Goal: Browse casually: Explore the website without a specific task or goal

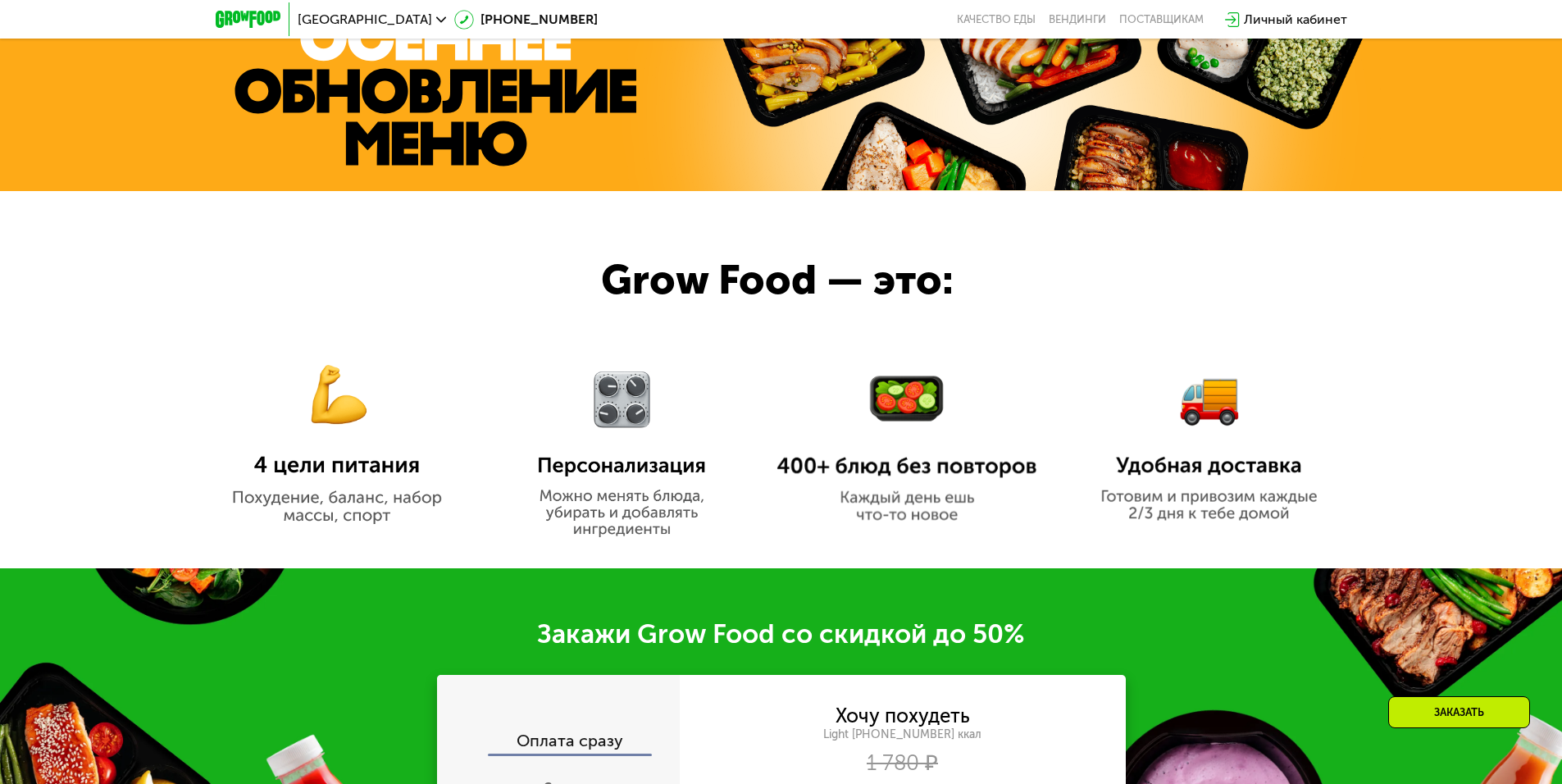
scroll to position [796, 0]
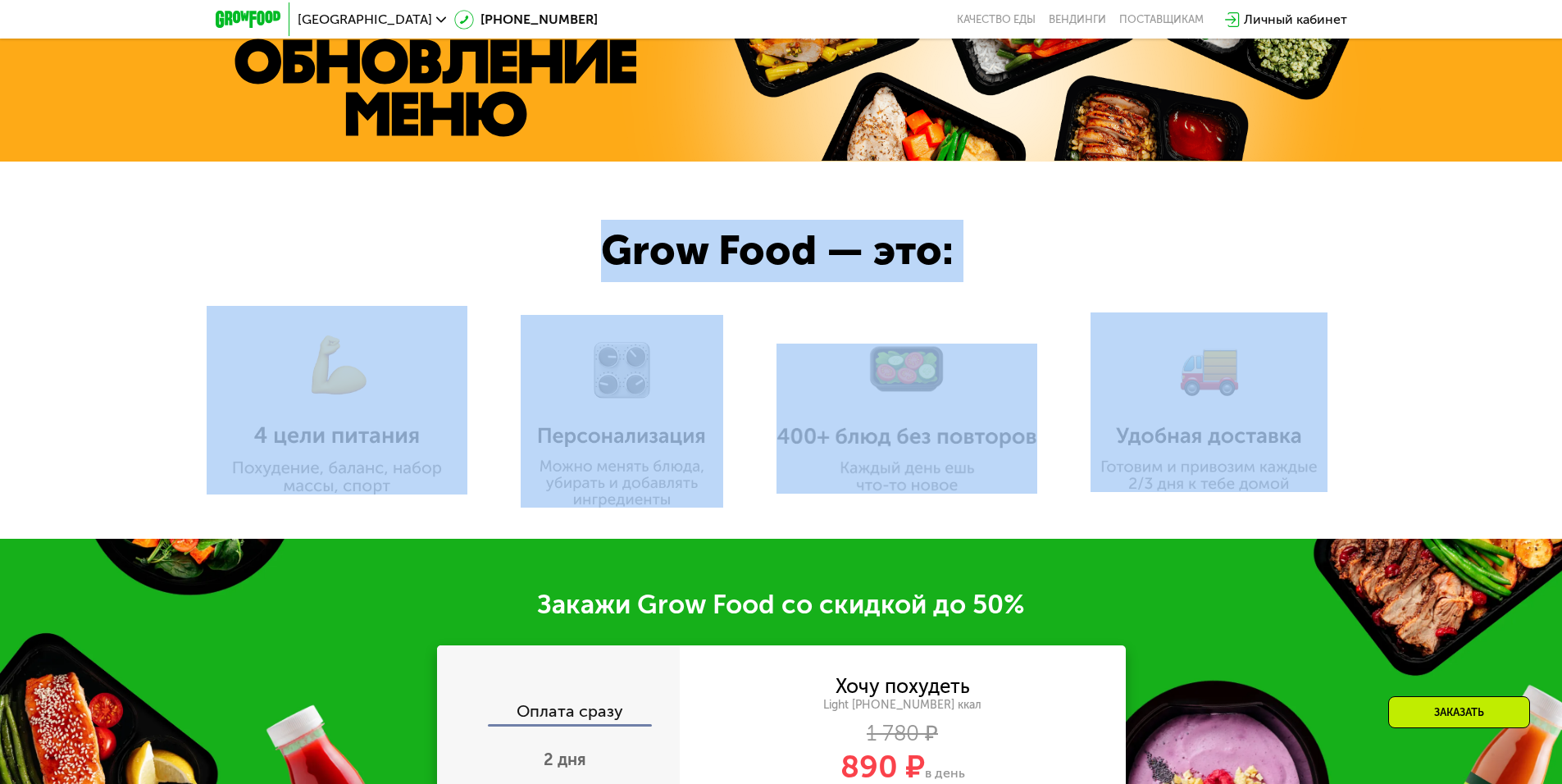
drag, startPoint x: 741, startPoint y: 240, endPoint x: 1275, endPoint y: 476, distance: 583.8
click at [1275, 476] on div "Grow Food — это:" at bounding box center [781, 350] width 1562 height 377
click at [1476, 307] on div at bounding box center [781, 350] width 1562 height 377
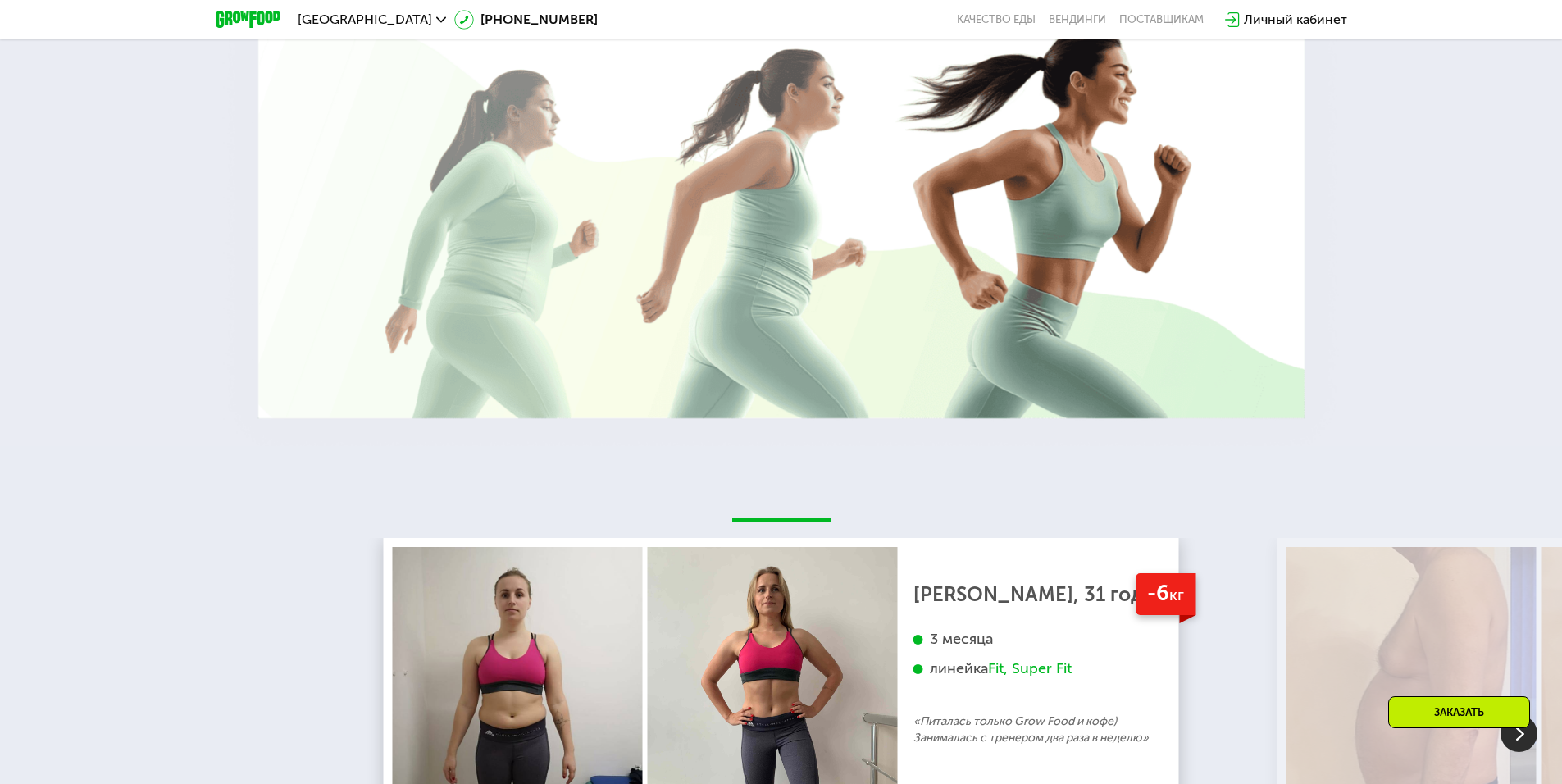
scroll to position [2599, 0]
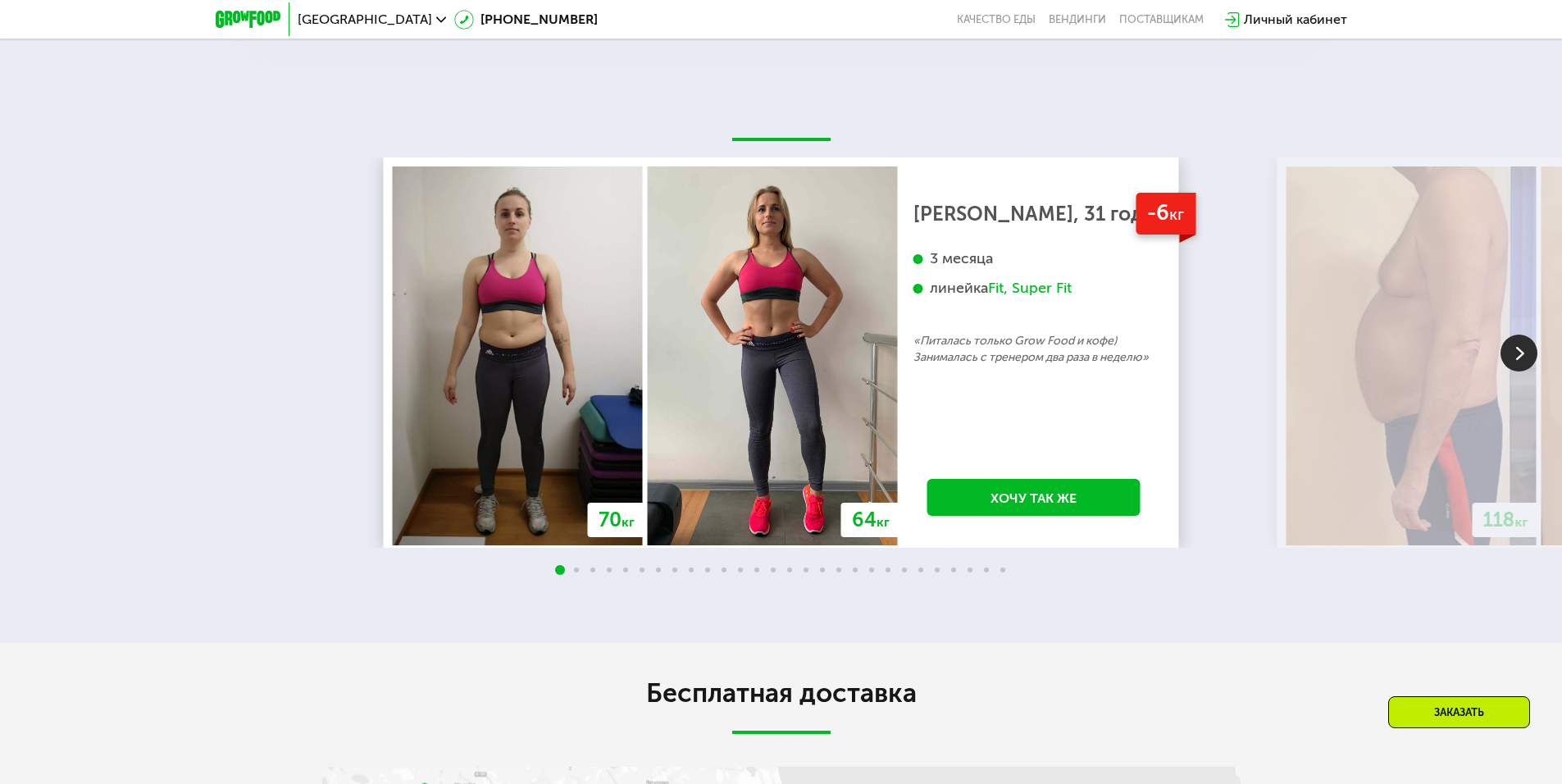
click at [1518, 351] on img at bounding box center [1519, 353] width 37 height 37
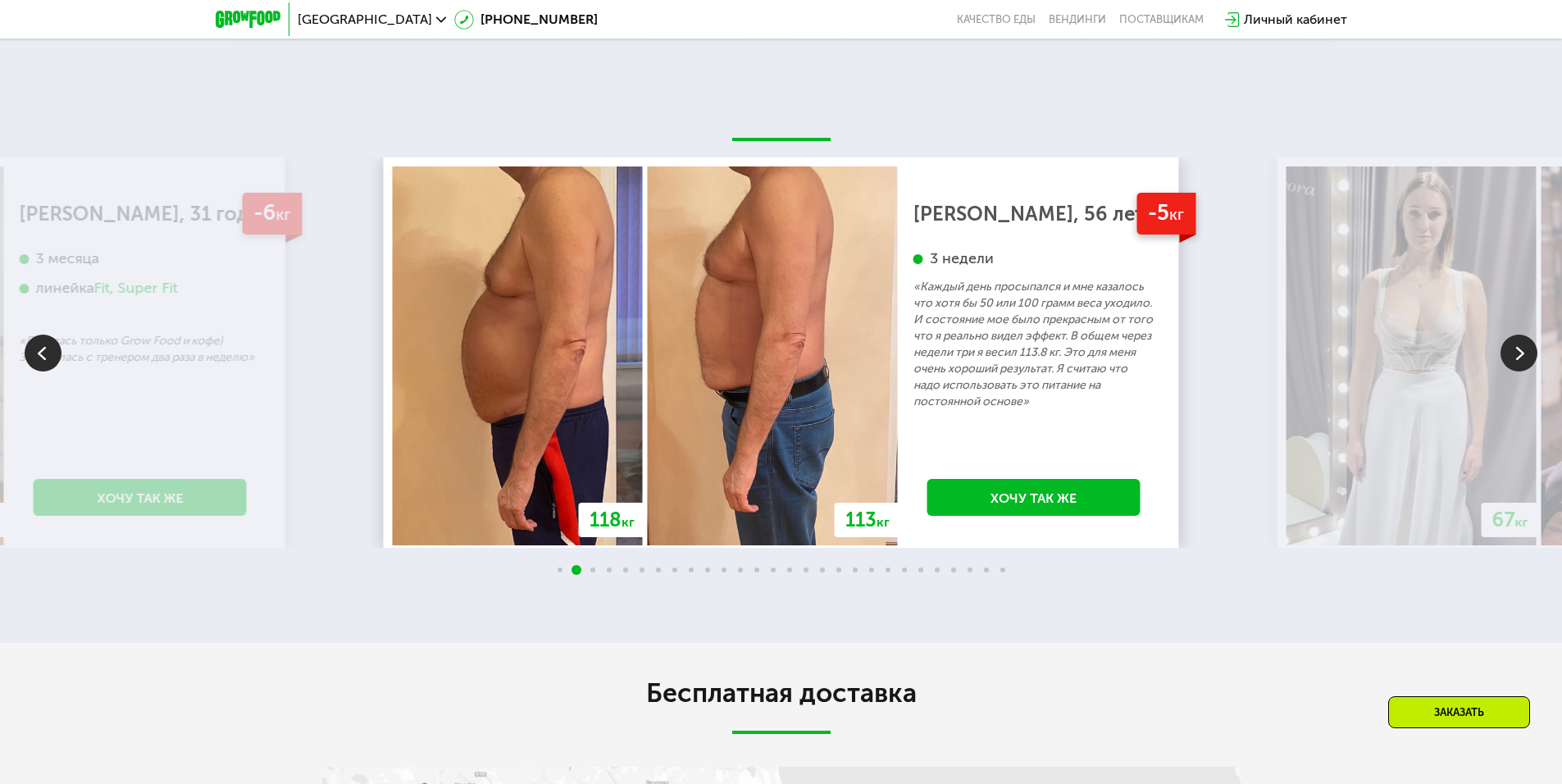
click at [1518, 351] on img at bounding box center [1519, 353] width 37 height 37
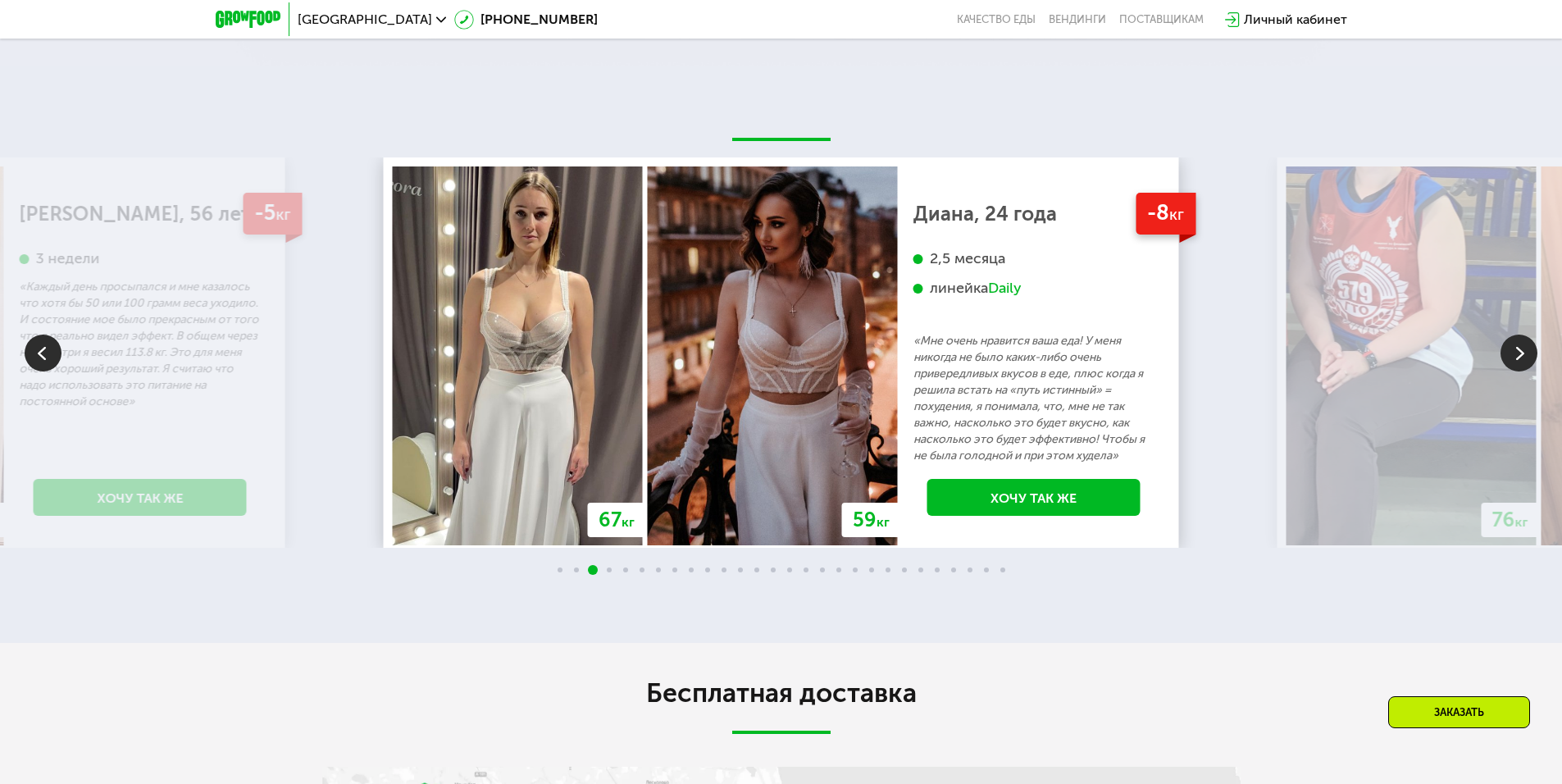
click at [1518, 351] on img at bounding box center [1519, 353] width 37 height 37
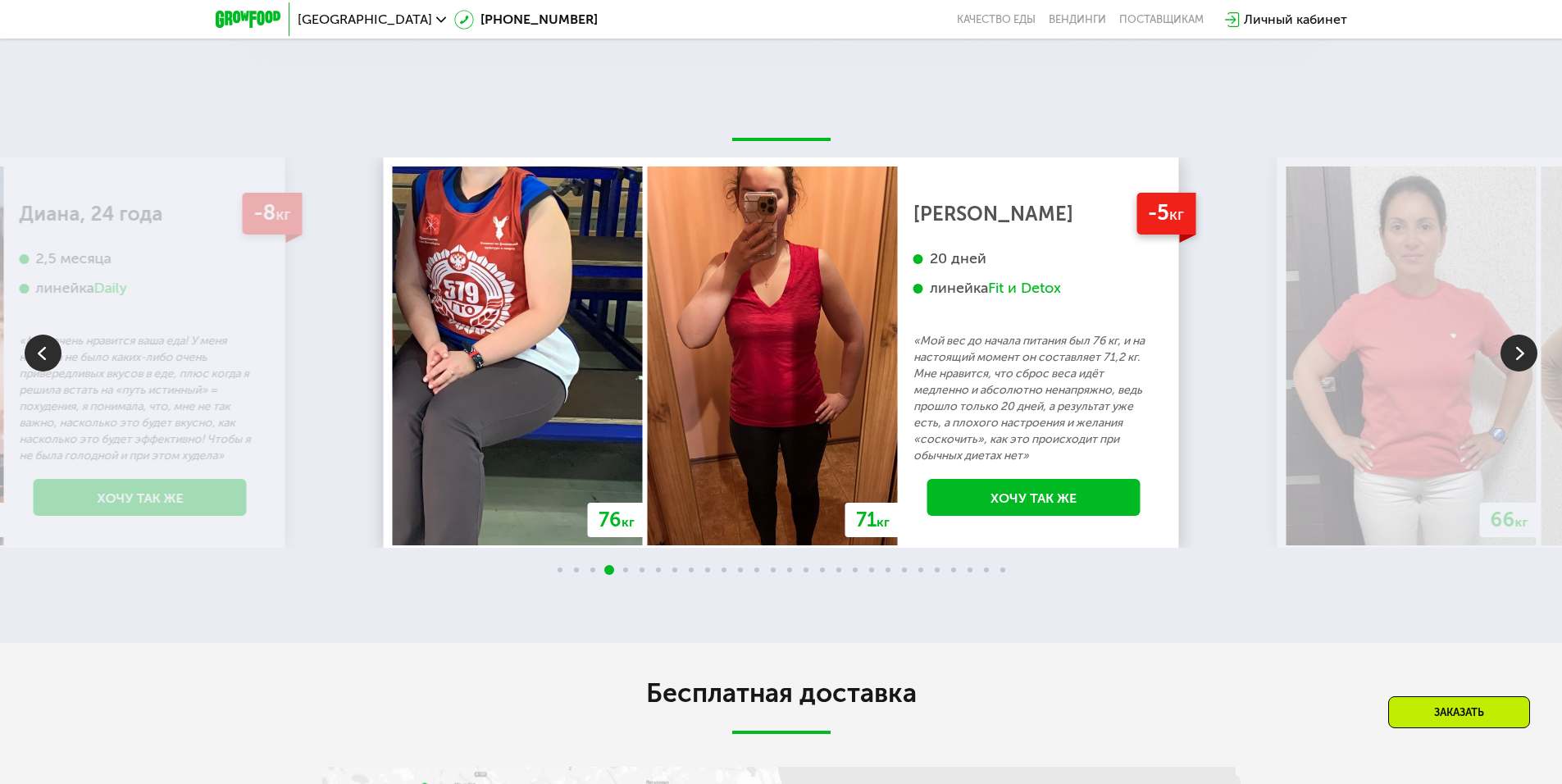
click at [1518, 351] on img at bounding box center [1519, 353] width 37 height 37
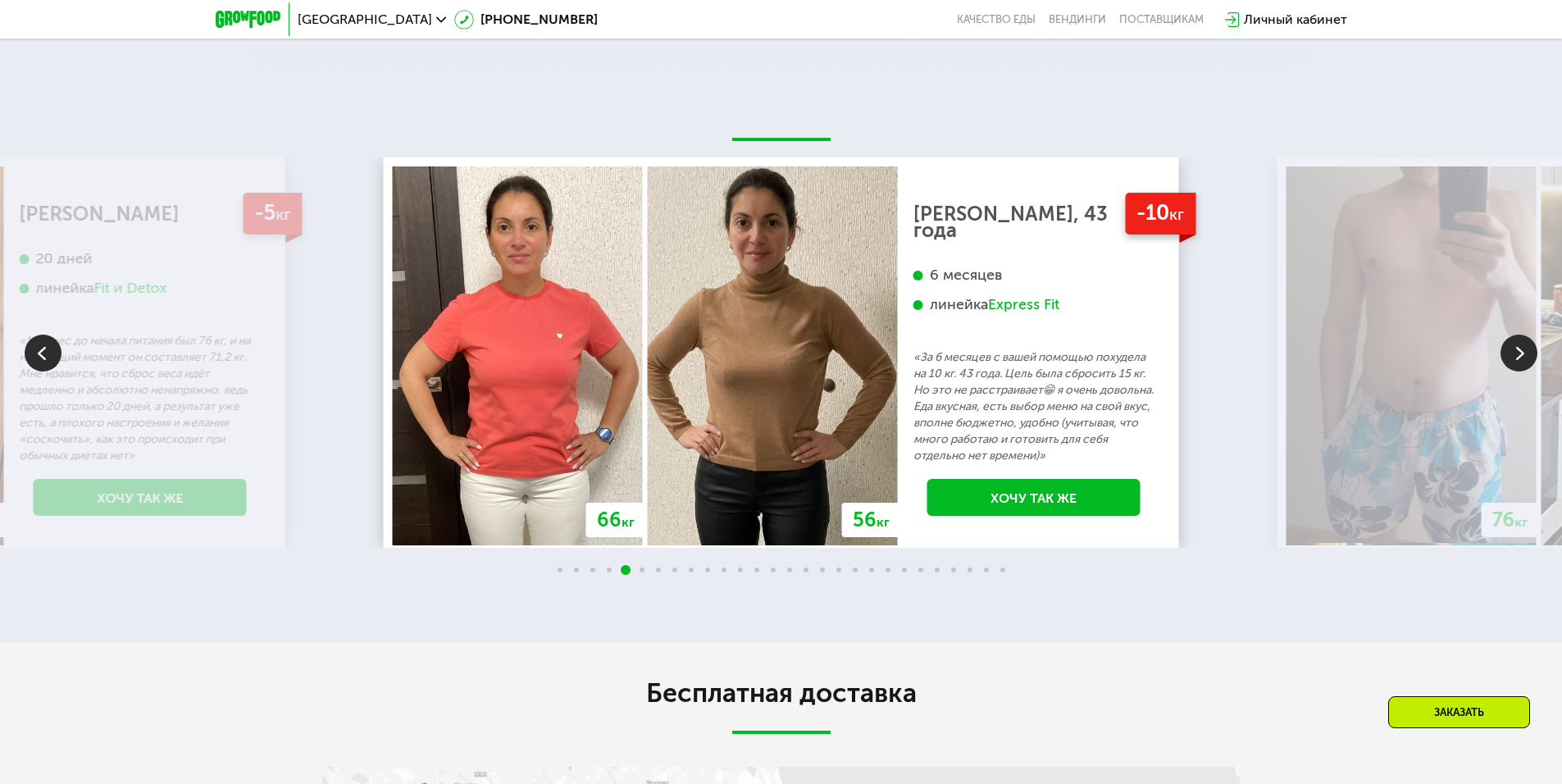
click at [1518, 351] on img at bounding box center [1519, 353] width 37 height 37
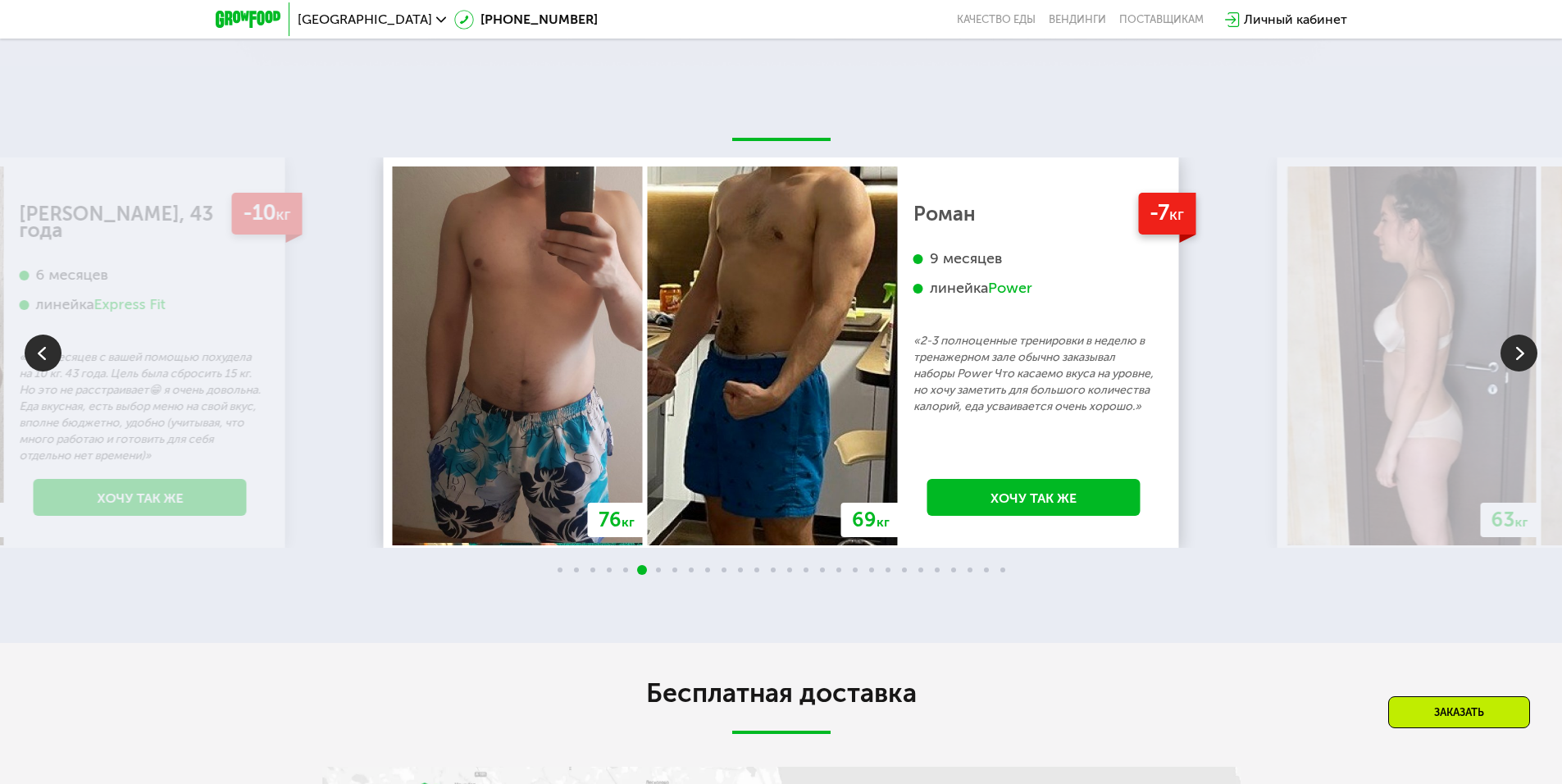
click at [1518, 351] on img at bounding box center [1519, 353] width 37 height 37
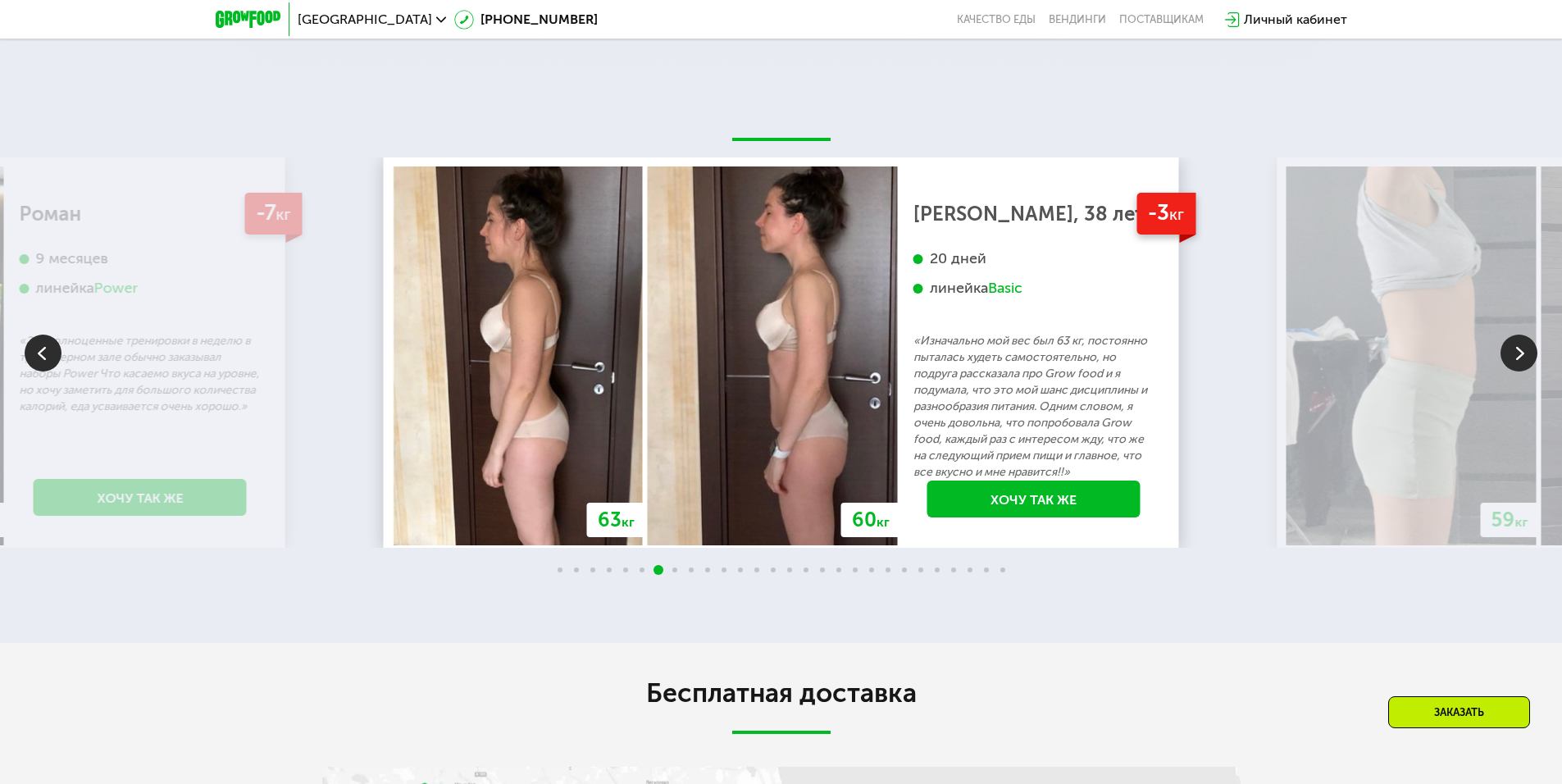
click at [1518, 351] on img at bounding box center [1519, 353] width 37 height 37
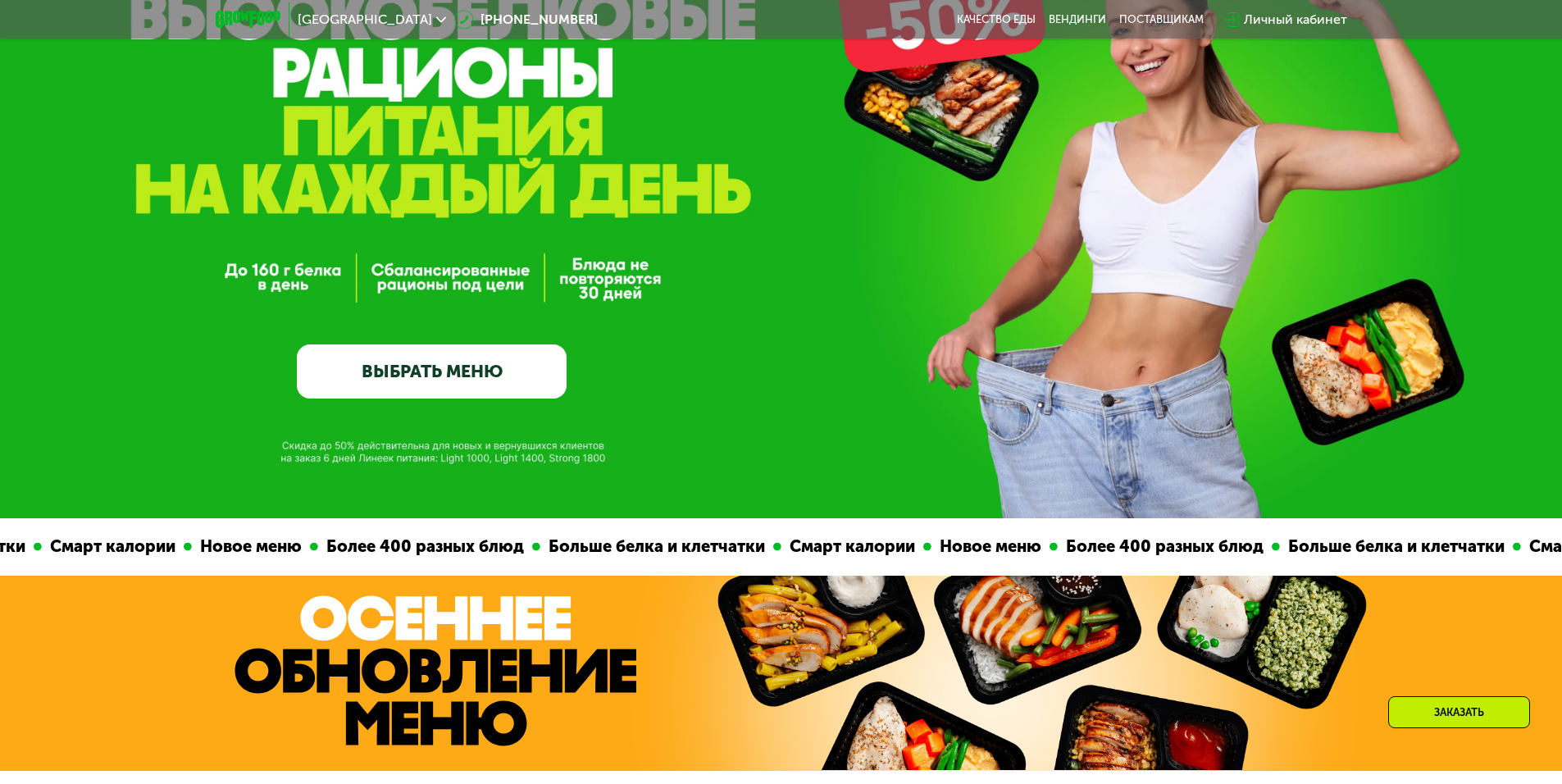
scroll to position [0, 0]
